Goal: Information Seeking & Learning: Learn about a topic

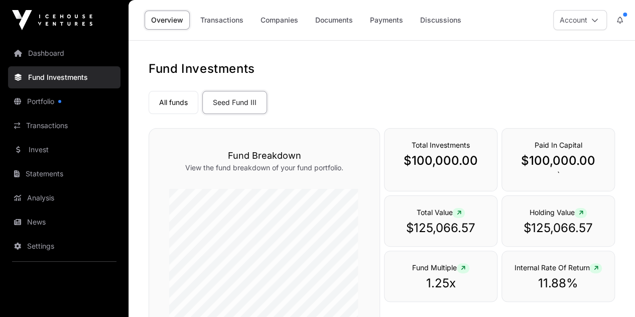
click at [460, 216] on icon at bounding box center [459, 213] width 5 height 6
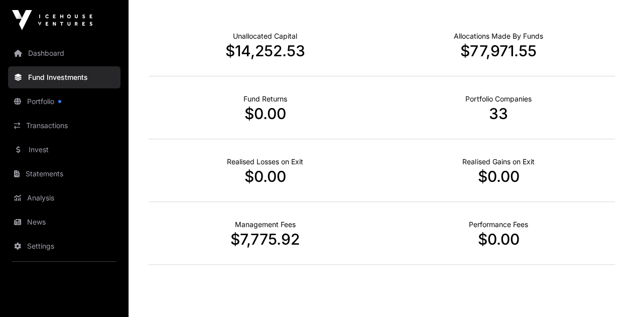
scroll to position [410, 0]
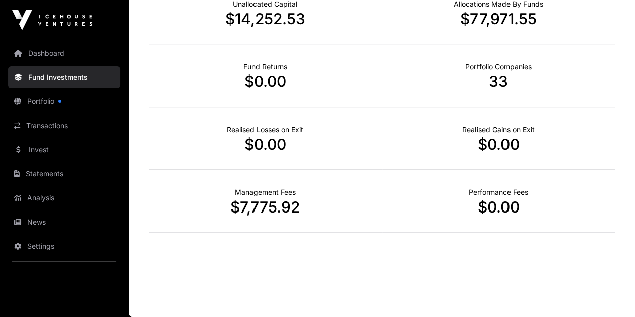
click at [46, 99] on link "Portfolio" at bounding box center [64, 101] width 113 height 22
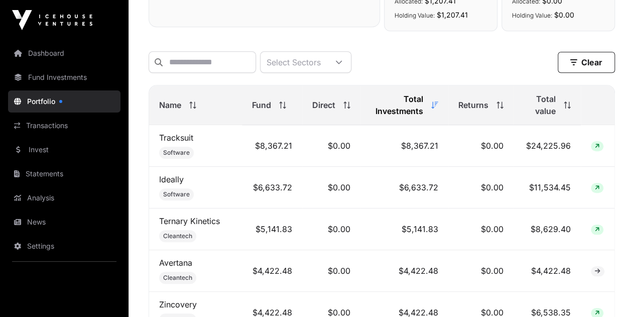
scroll to position [402, 0]
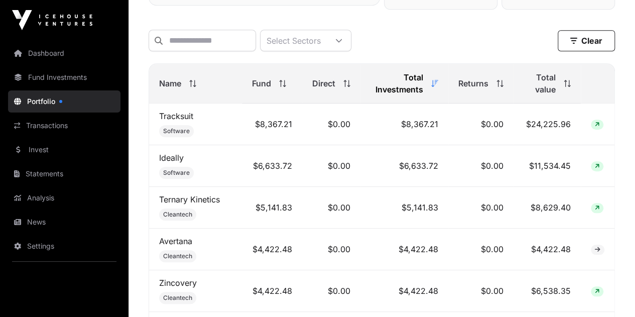
click at [177, 171] on span "Software" at bounding box center [176, 173] width 35 height 12
click at [172, 161] on link "Ideally" at bounding box center [171, 158] width 25 height 10
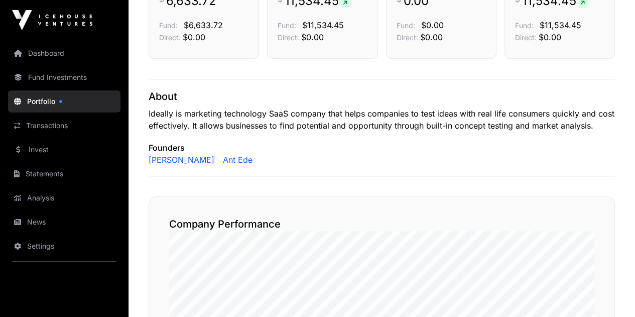
scroll to position [402, 0]
